Goal: Task Accomplishment & Management: Use online tool/utility

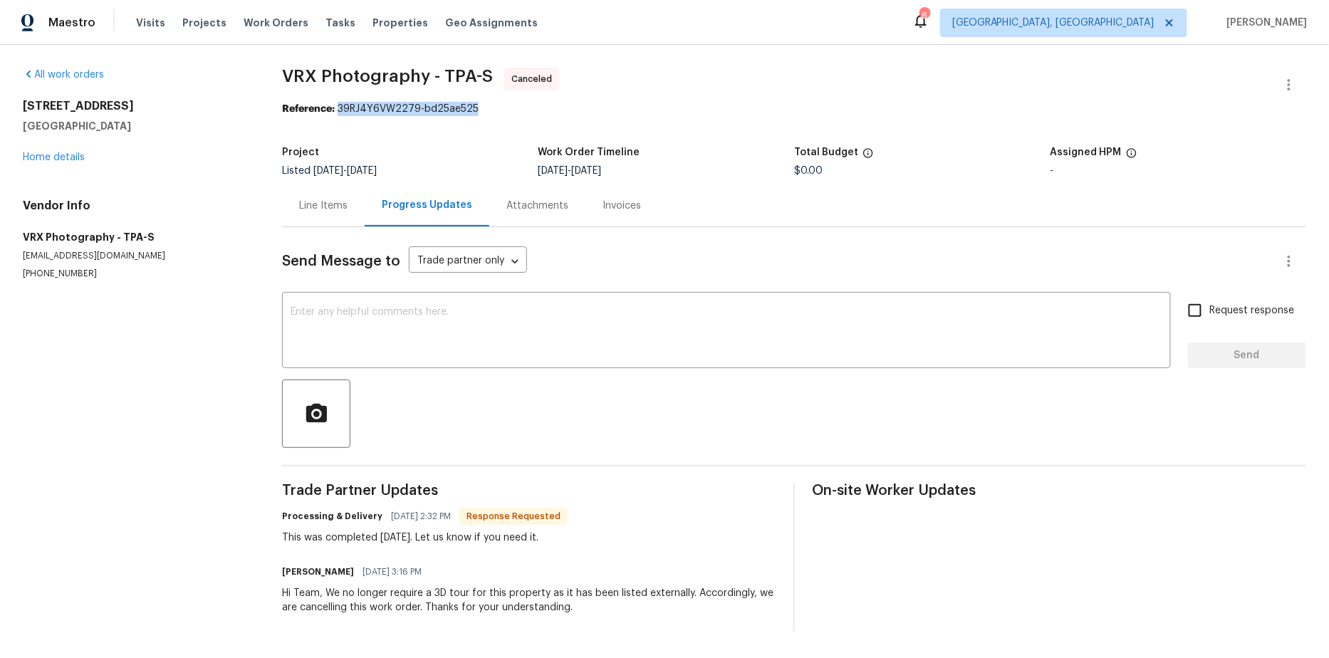
drag, startPoint x: 338, startPoint y: 110, endPoint x: 476, endPoint y: 101, distance: 138.4
click at [476, 102] on div "Reference: 39RJ4Y6VW2279-bd25ae525" at bounding box center [794, 109] width 1024 height 14
copy div "39RJ4Y6VW2279-bd25ae525"
drag, startPoint x: 338, startPoint y: 110, endPoint x: 481, endPoint y: 108, distance: 143.2
click at [481, 108] on div "Reference: 1PP4V1PMYVSQK-bdd03b9db" at bounding box center [794, 109] width 1024 height 14
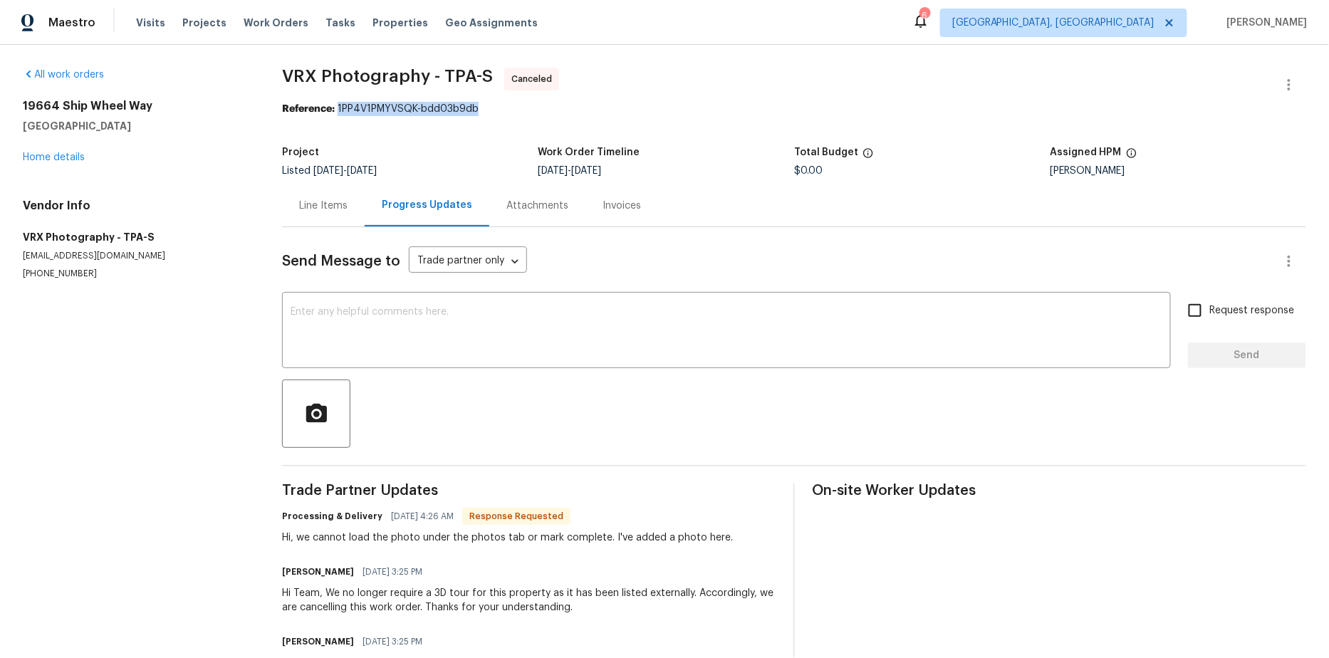
copy div "1PP4V1PMYVSQK-bdd03b9db"
click at [419, 154] on div "Project" at bounding box center [410, 156] width 256 height 19
click at [714, 190] on div "Line Items Progress Updates Attachments Invoices" at bounding box center [794, 205] width 1024 height 43
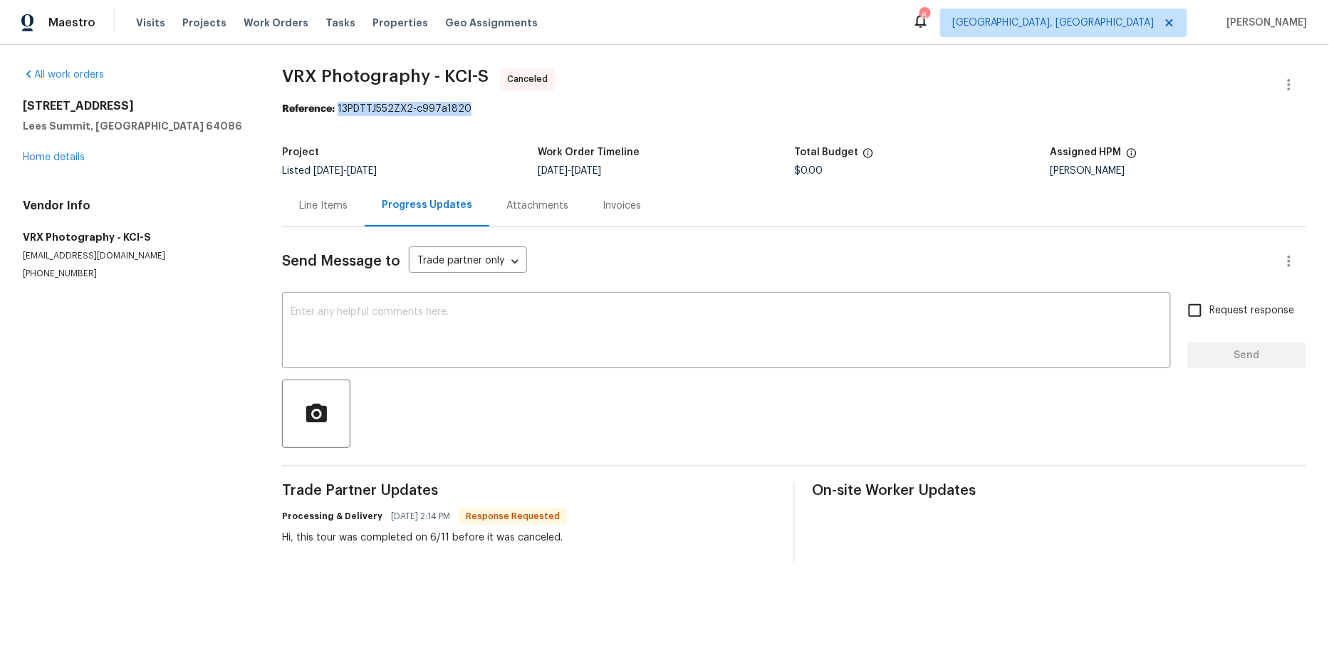
drag, startPoint x: 339, startPoint y: 108, endPoint x: 473, endPoint y: 107, distance: 133.9
click at [473, 107] on div "Reference: 13PDTTJ552ZX2-c997a1820" at bounding box center [794, 109] width 1024 height 14
copy div "13PDTTJ552ZX2-c997a1820"
click at [440, 137] on section "VRX Photography - KCI-S Canceled Reference: 13PDTTJ552ZX2-c997a1820 Project Lis…" at bounding box center [794, 315] width 1024 height 494
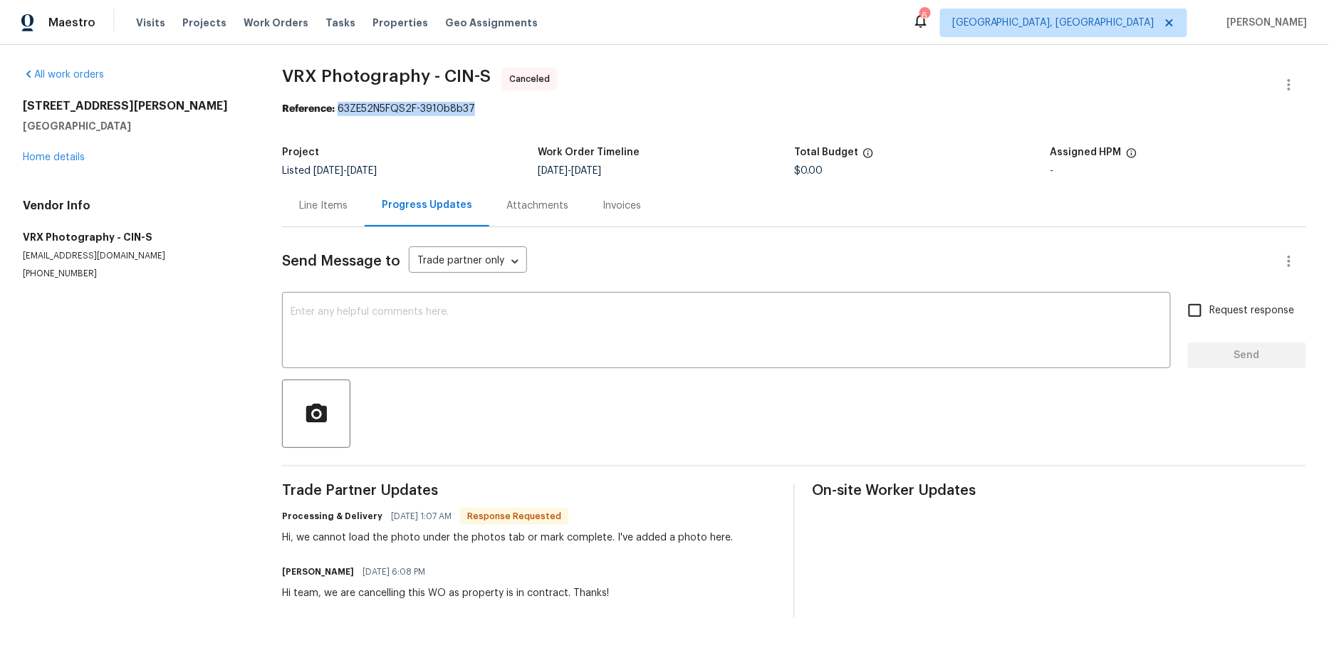
drag, startPoint x: 338, startPoint y: 109, endPoint x: 485, endPoint y: 110, distance: 146.7
click at [485, 110] on div "Reference: 63ZE52N5FQS2F-3910b8b37" at bounding box center [794, 109] width 1024 height 14
copy div "63ZE52N5FQS2F-3910b8b37"
